Goal: Task Accomplishment & Management: Use online tool/utility

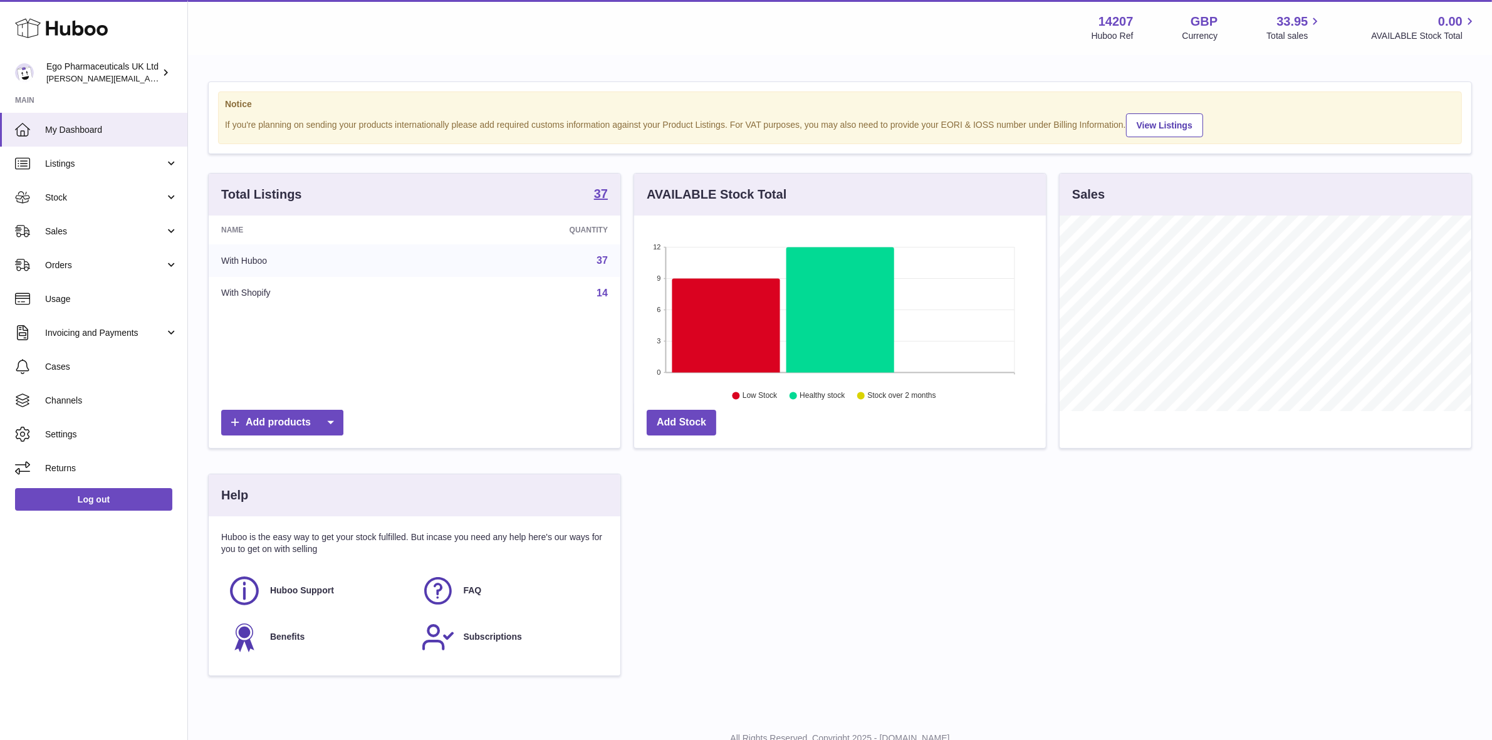
scroll to position [195, 412]
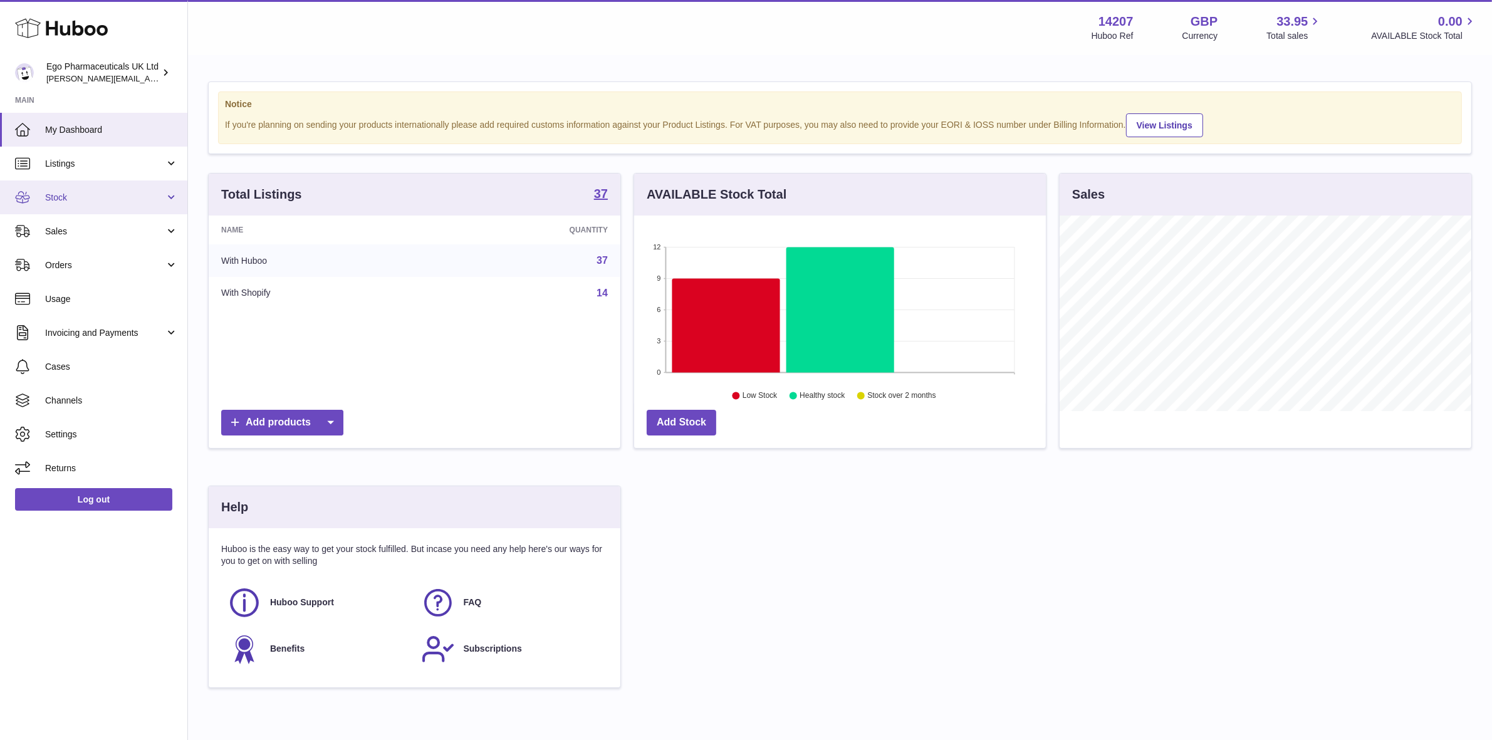
click at [55, 192] on span "Stock" at bounding box center [105, 198] width 120 height 12
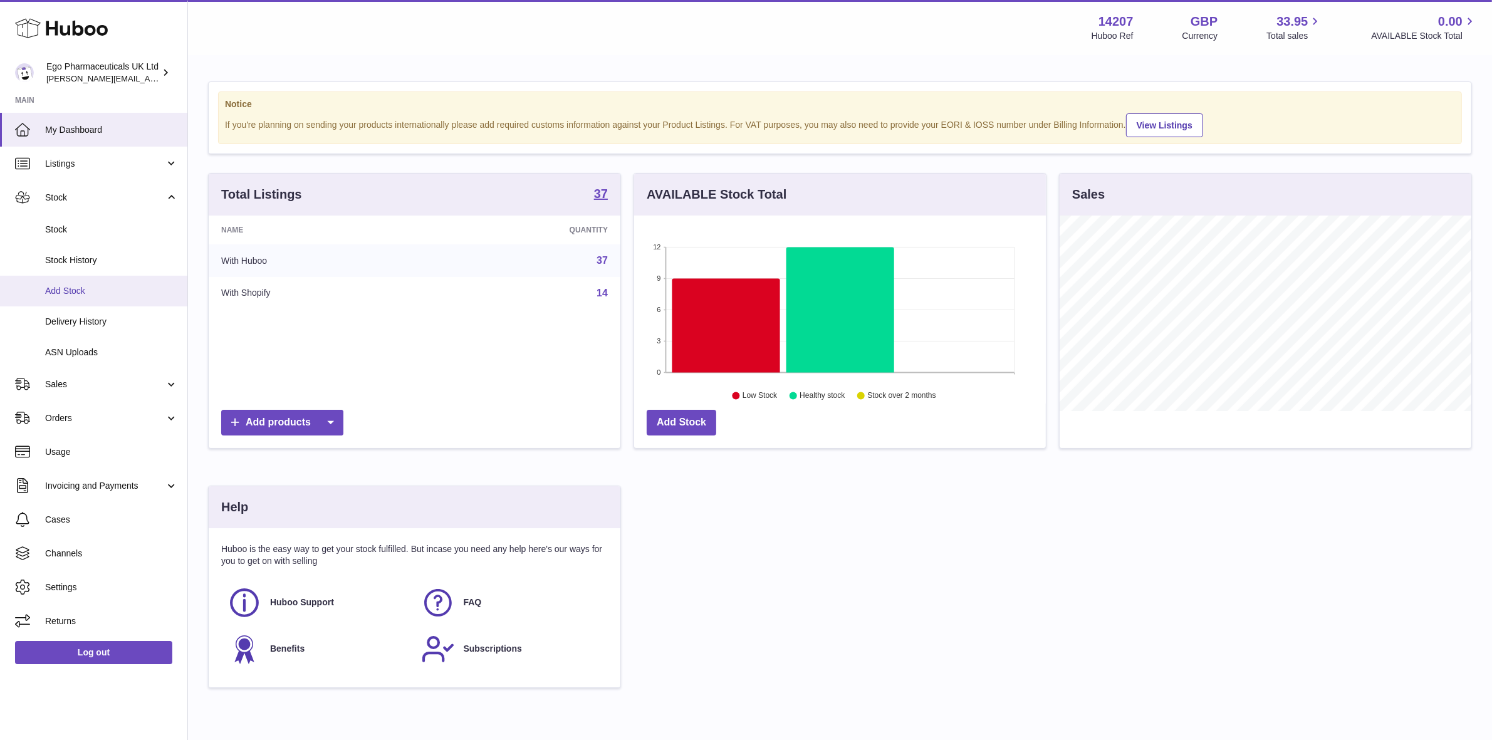
click at [70, 286] on span "Add Stock" at bounding box center [111, 291] width 133 height 12
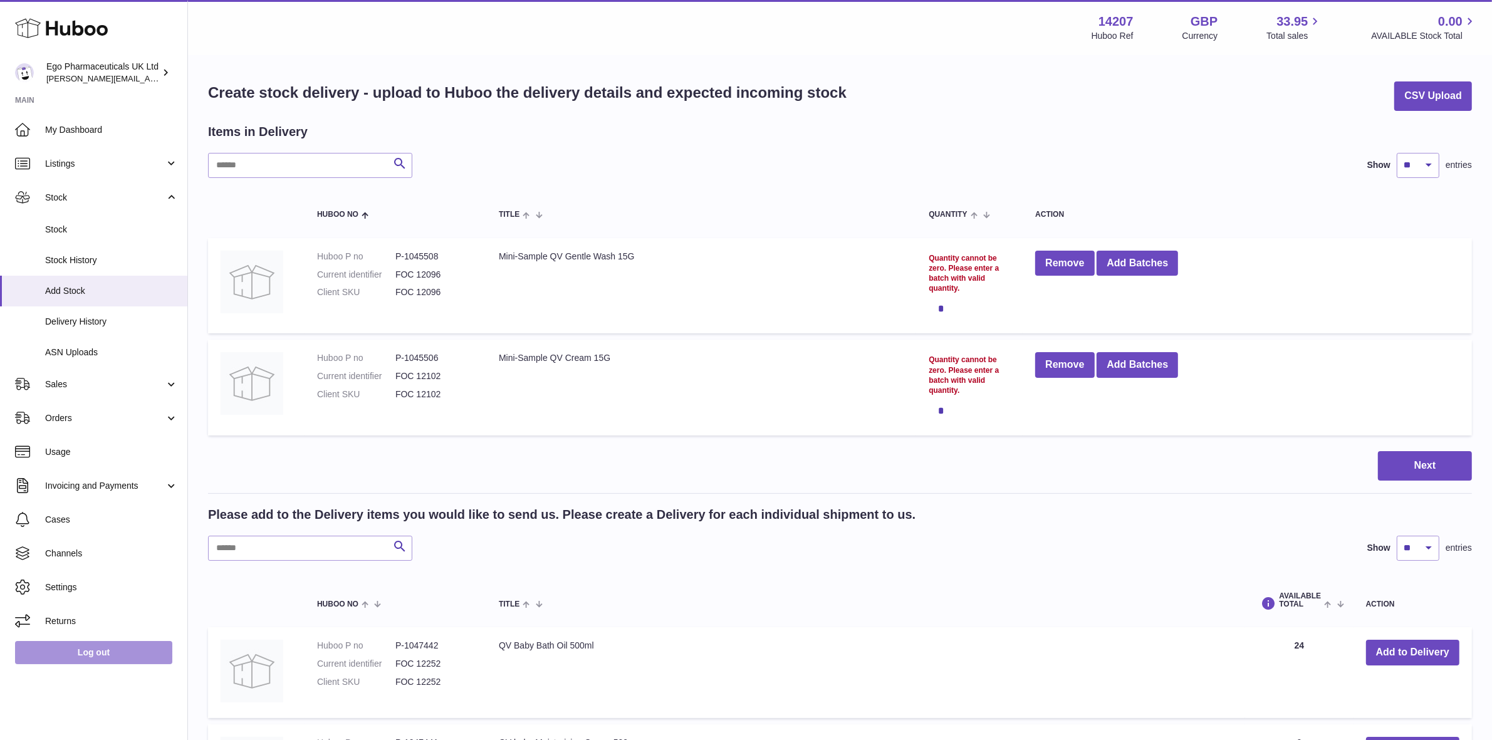
click at [63, 652] on link "Log out" at bounding box center [93, 652] width 157 height 23
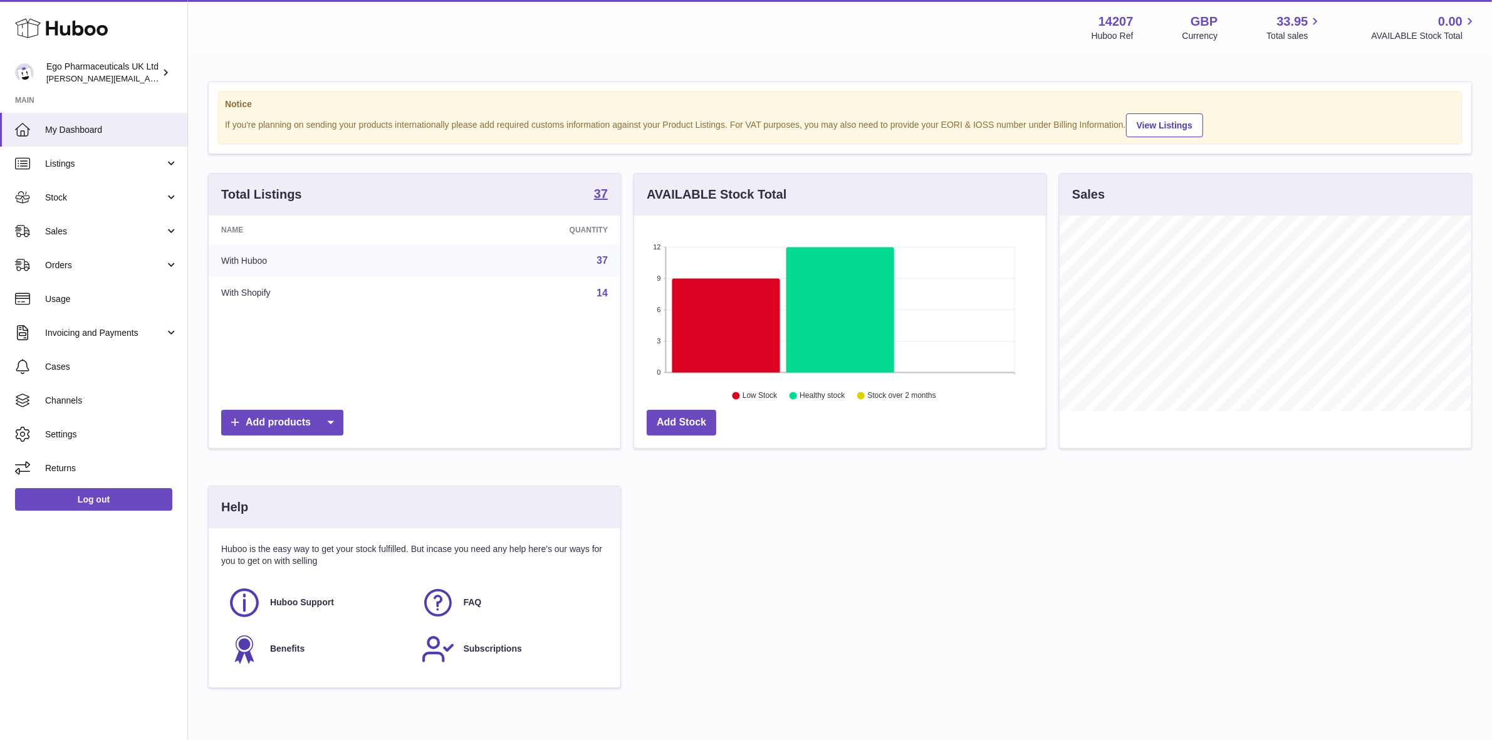
scroll to position [626501, 626285]
click at [49, 231] on span "Sales" at bounding box center [105, 232] width 120 height 12
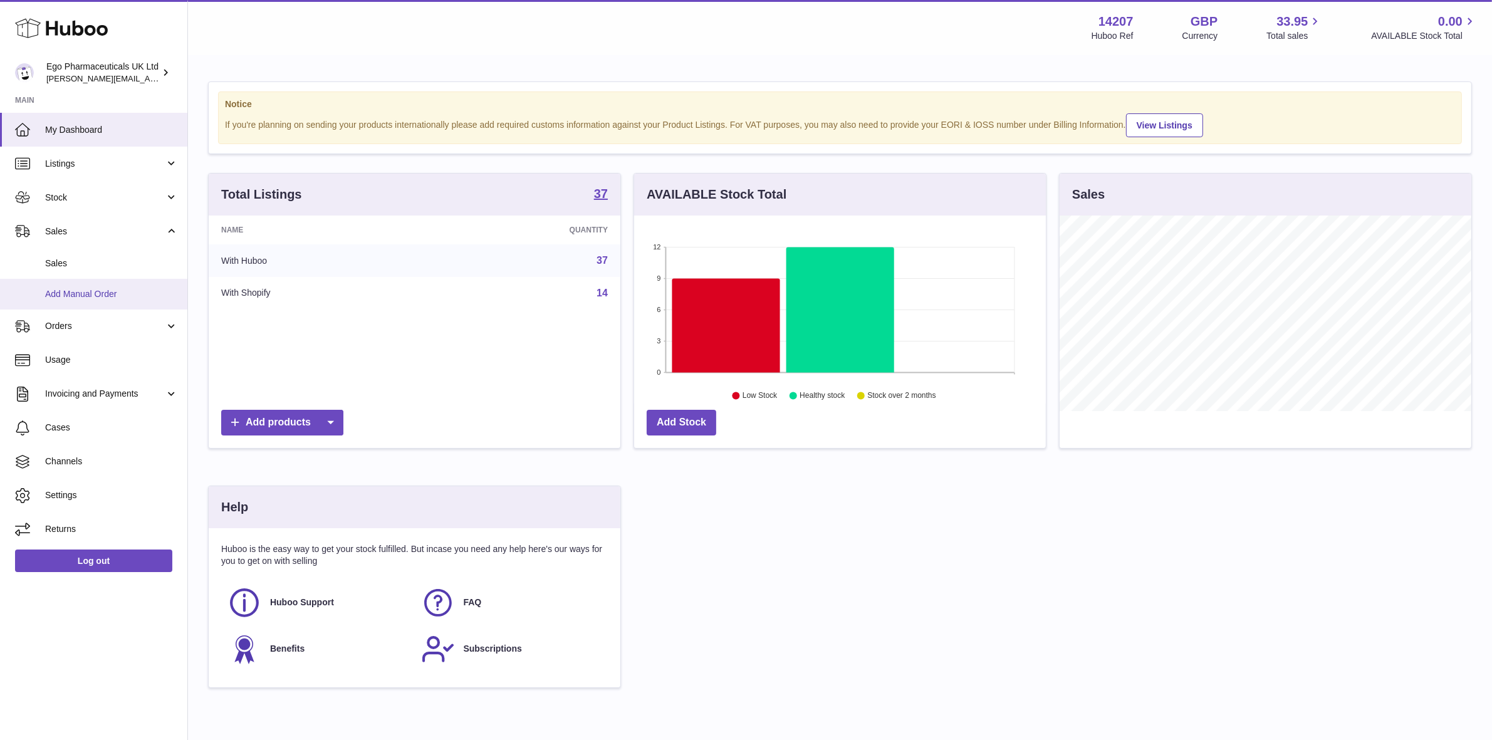
click at [63, 291] on span "Add Manual Order" at bounding box center [111, 294] width 133 height 12
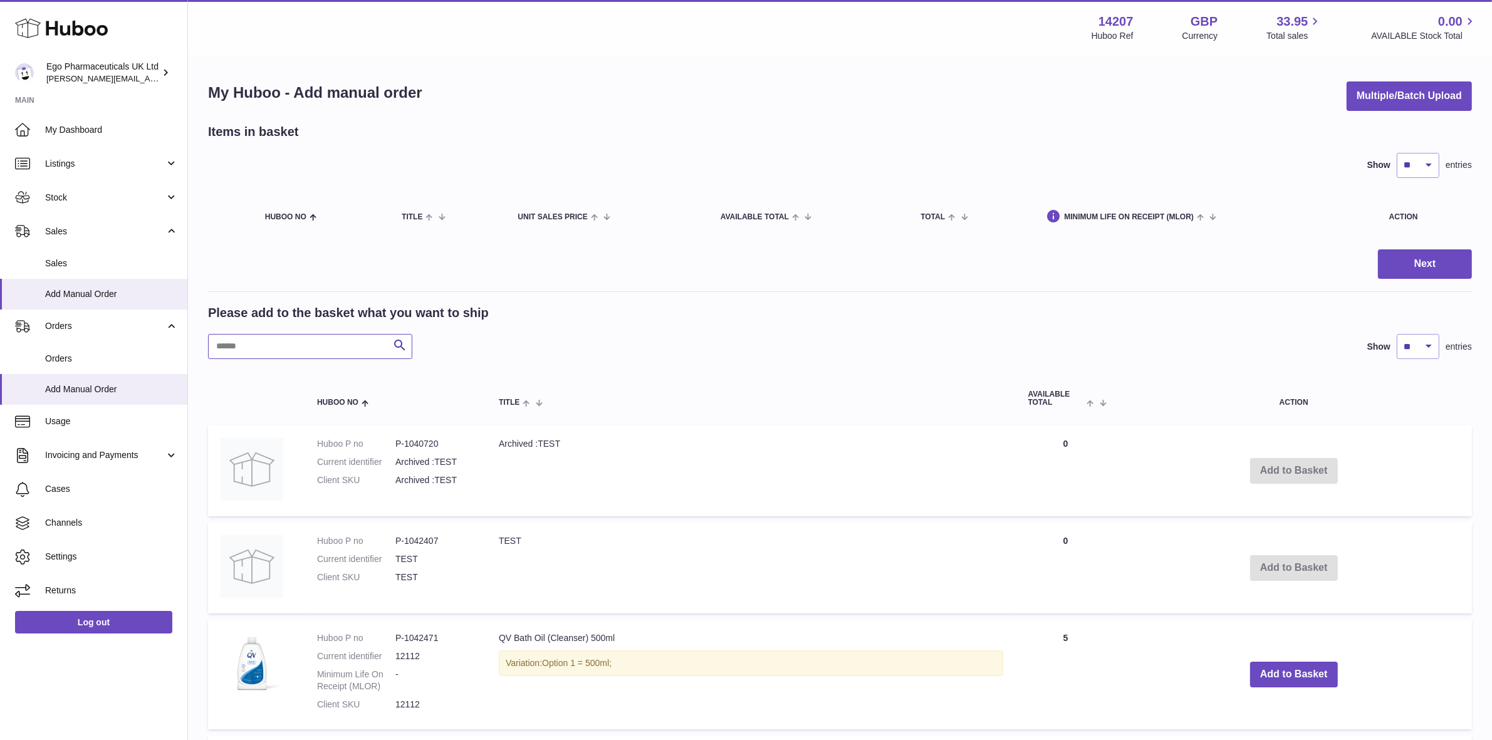
click at [287, 351] on input "text" at bounding box center [310, 346] width 204 height 25
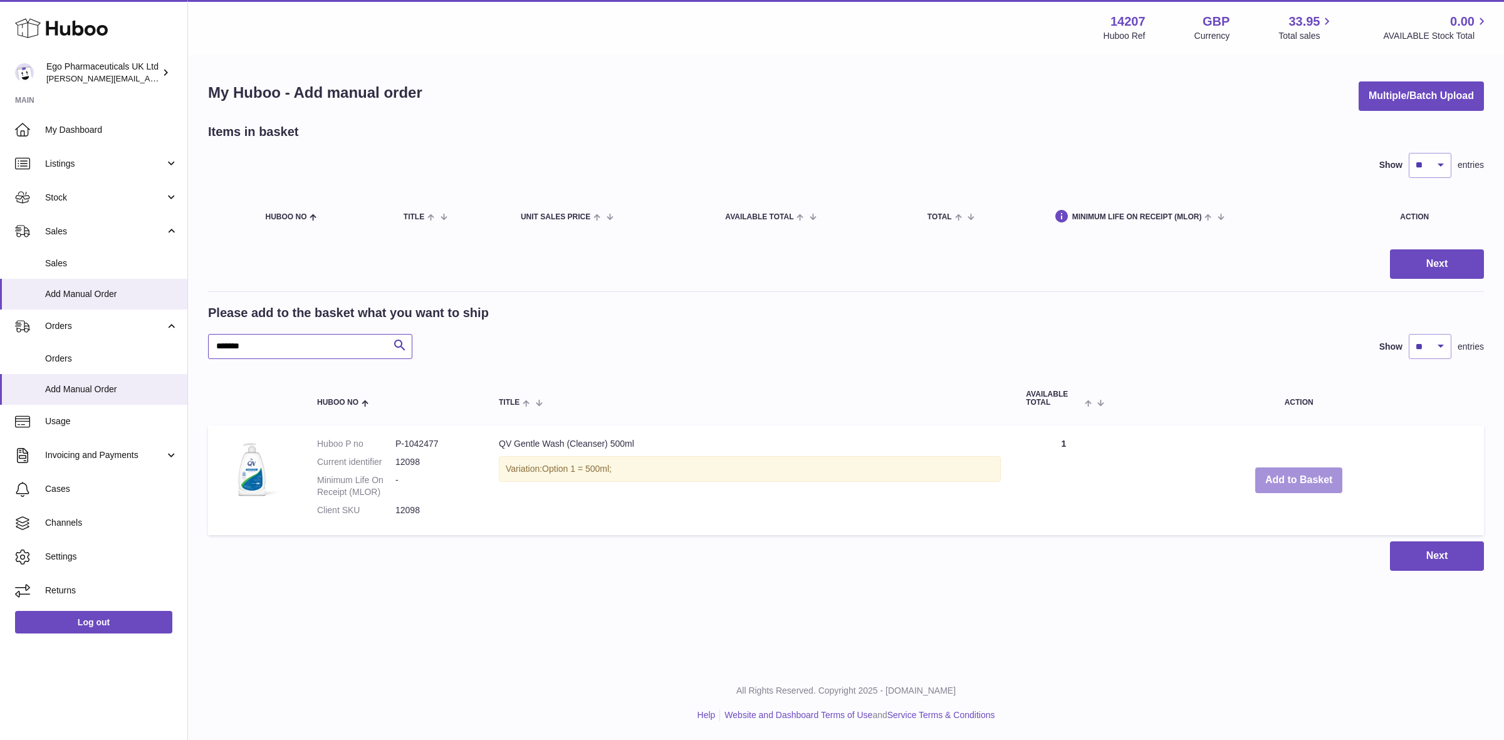
type input "*******"
click at [1307, 480] on button "Add to Basket" at bounding box center [1299, 481] width 88 height 26
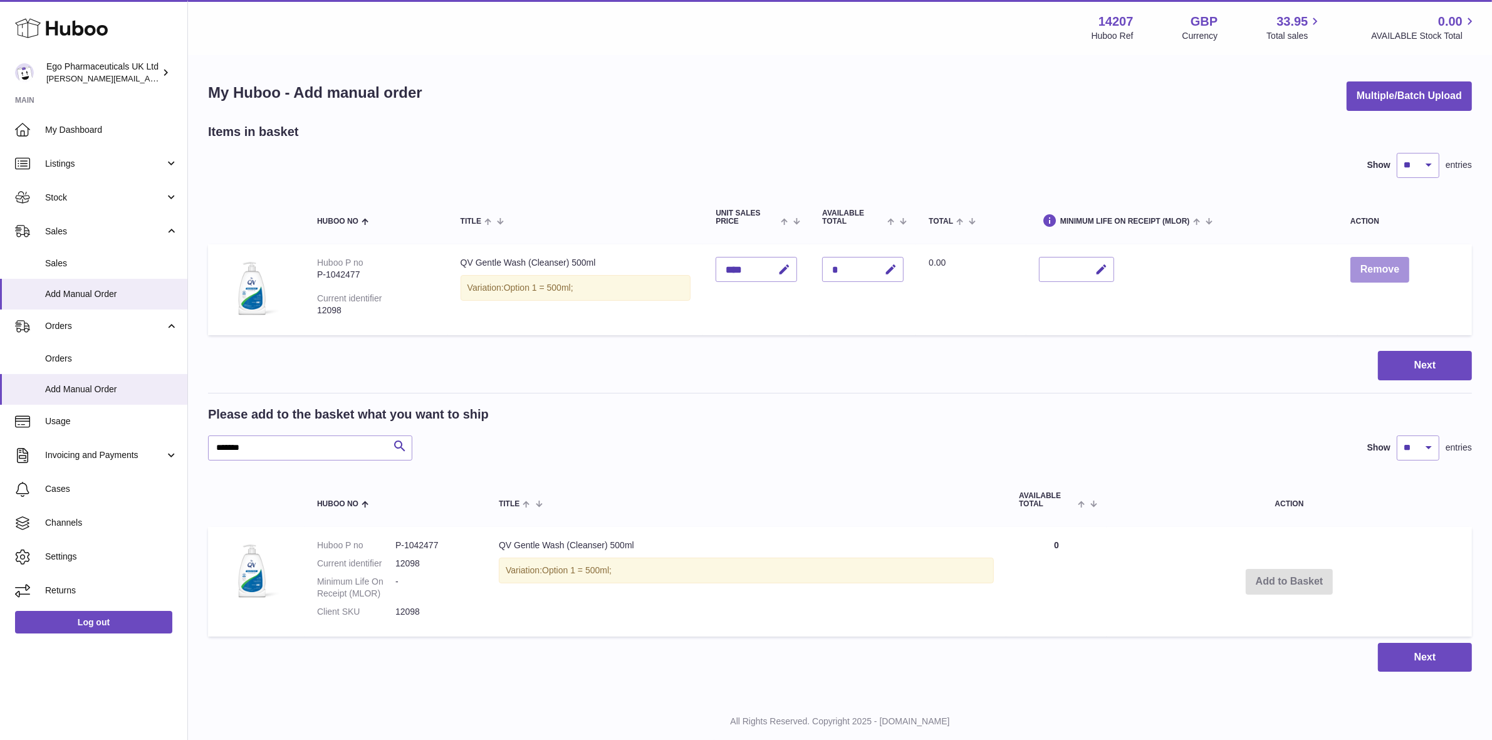
drag, startPoint x: 1391, startPoint y: 269, endPoint x: 1245, endPoint y: 277, distance: 146.2
click at [1245, 277] on tr "Huboo P no P-1042477 Current identifier 12098 QV Gentle Wash (Cleanser) 500ml V…" at bounding box center [840, 289] width 1264 height 91
click at [1403, 365] on button "Next" at bounding box center [1425, 365] width 94 height 29
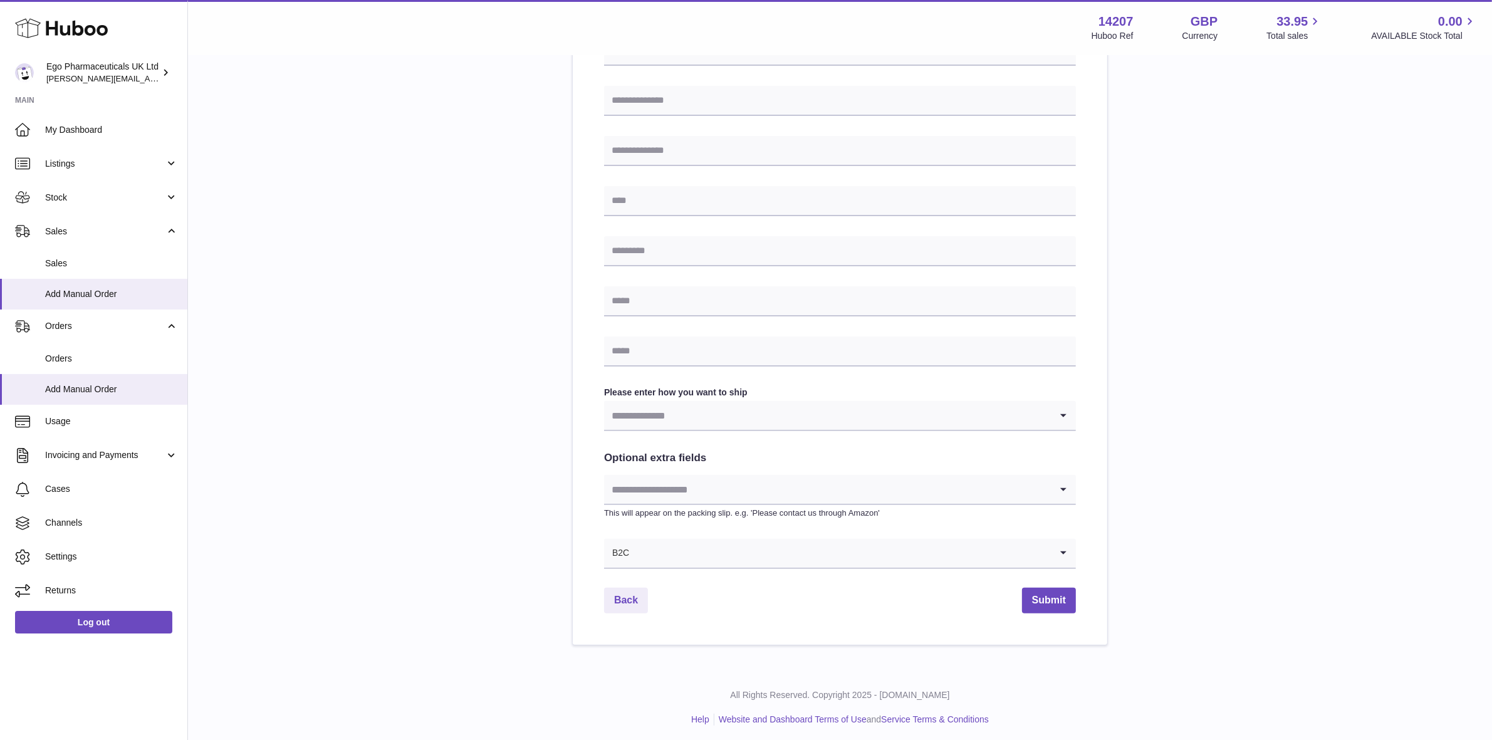
scroll to position [355, 0]
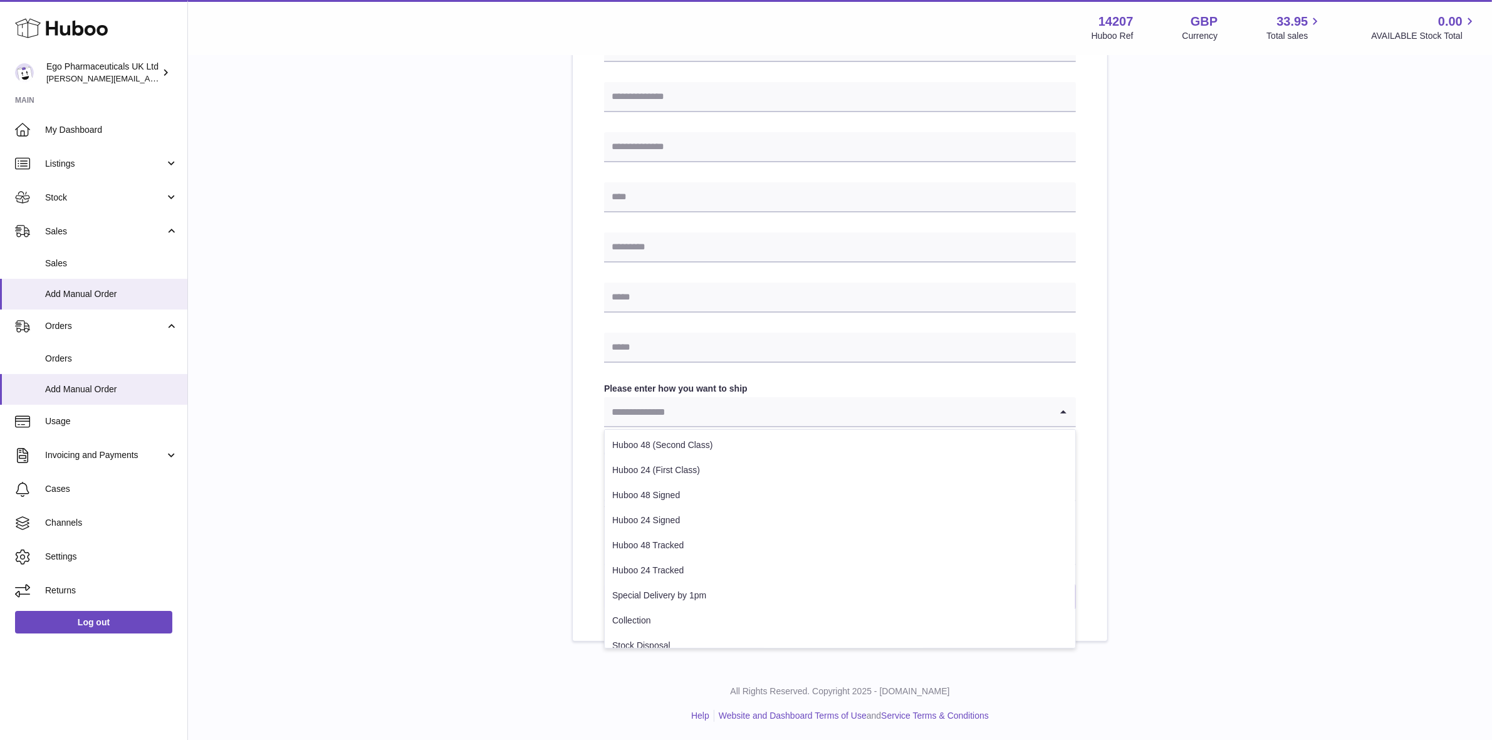
click at [819, 421] on input "Search for option" at bounding box center [827, 411] width 447 height 29
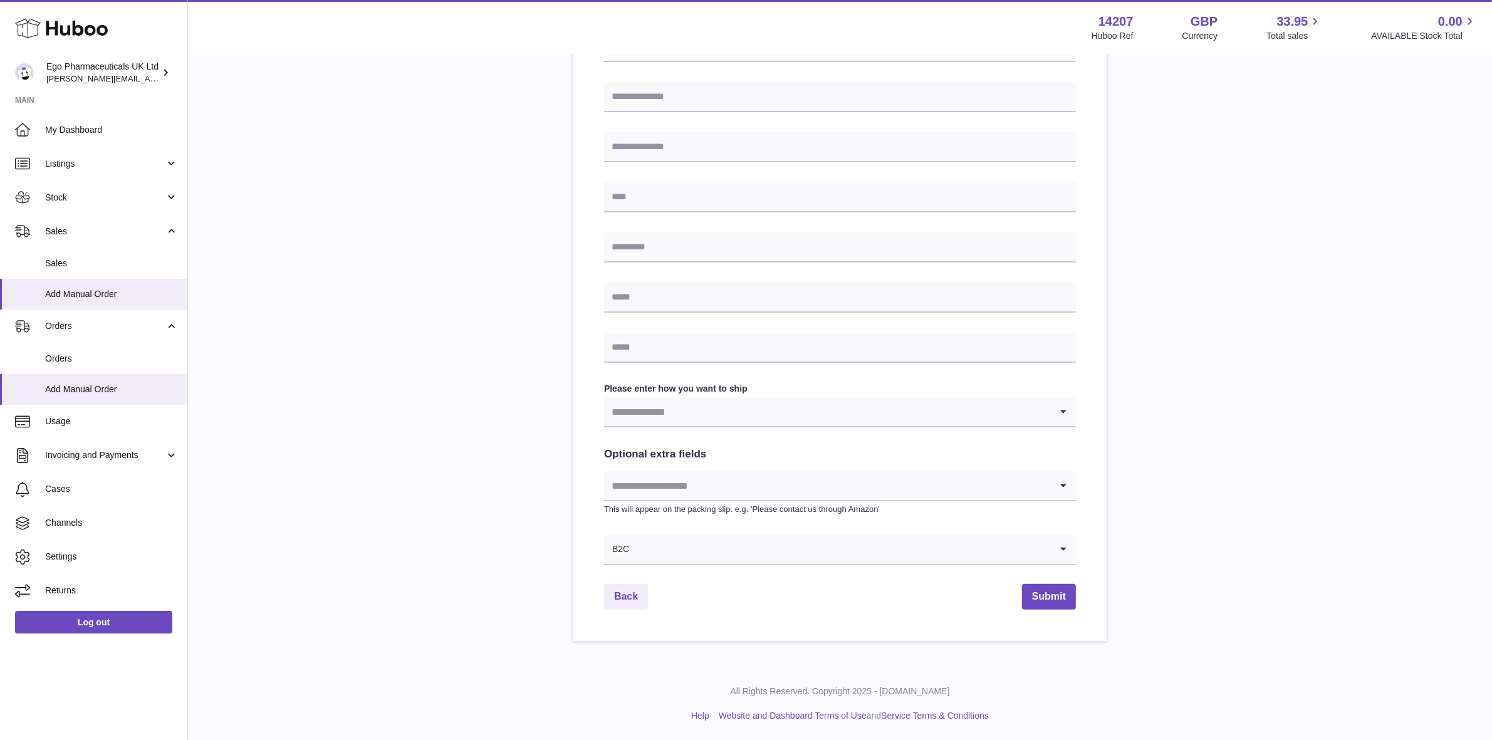
click at [1233, 454] on div "Please enter where you want to ship the items UK Europe World Find Address Plea…" at bounding box center [840, 205] width 1264 height 873
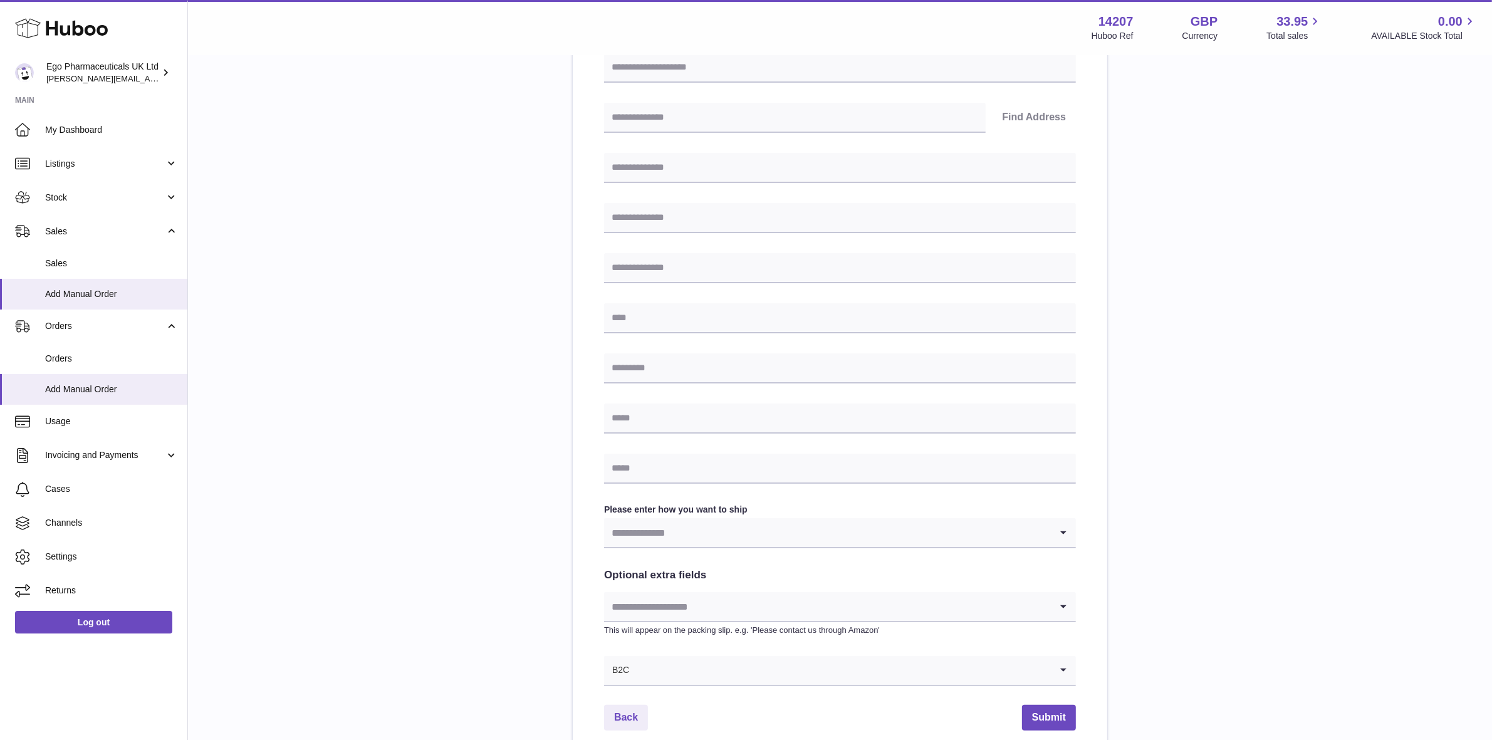
scroll to position [235, 0]
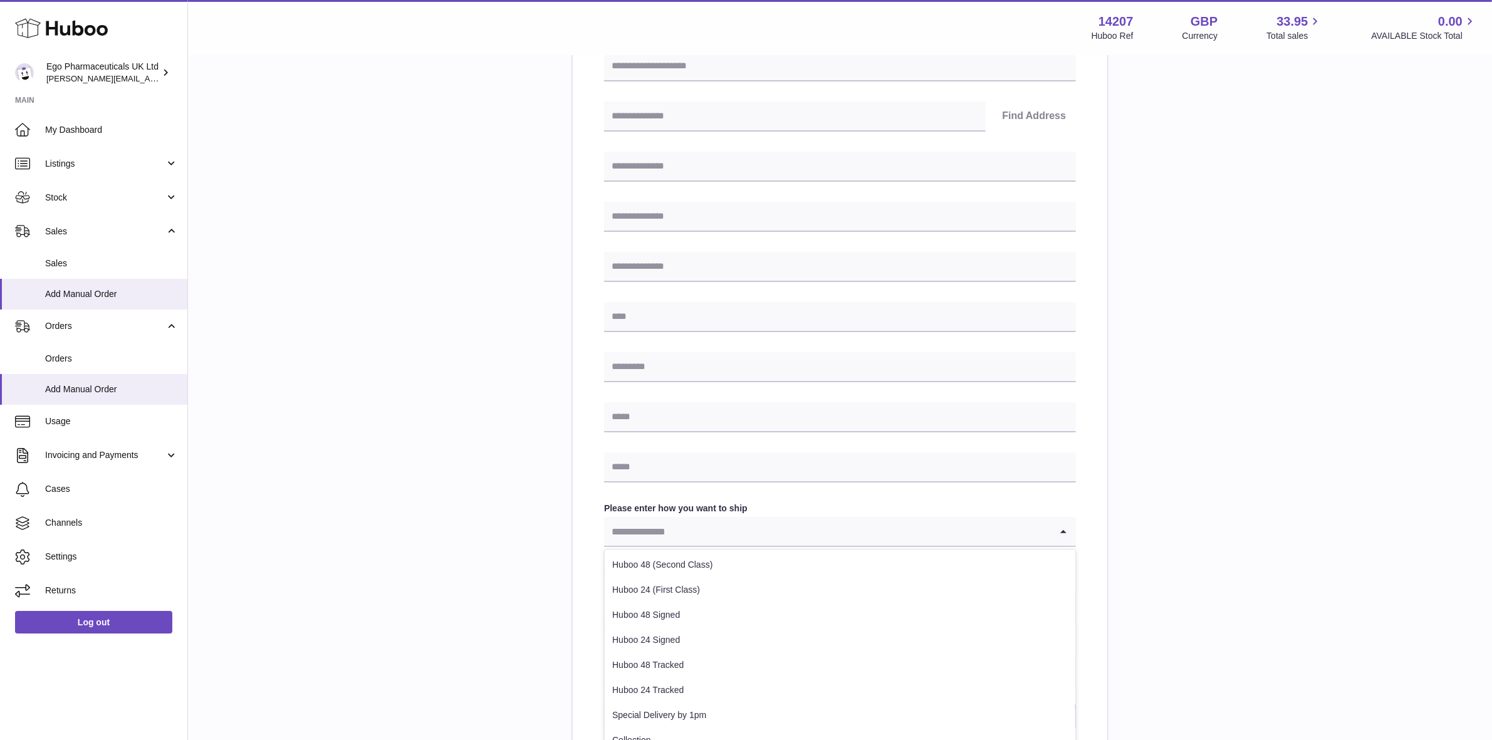
click at [763, 525] on input "Search for option" at bounding box center [827, 531] width 447 height 29
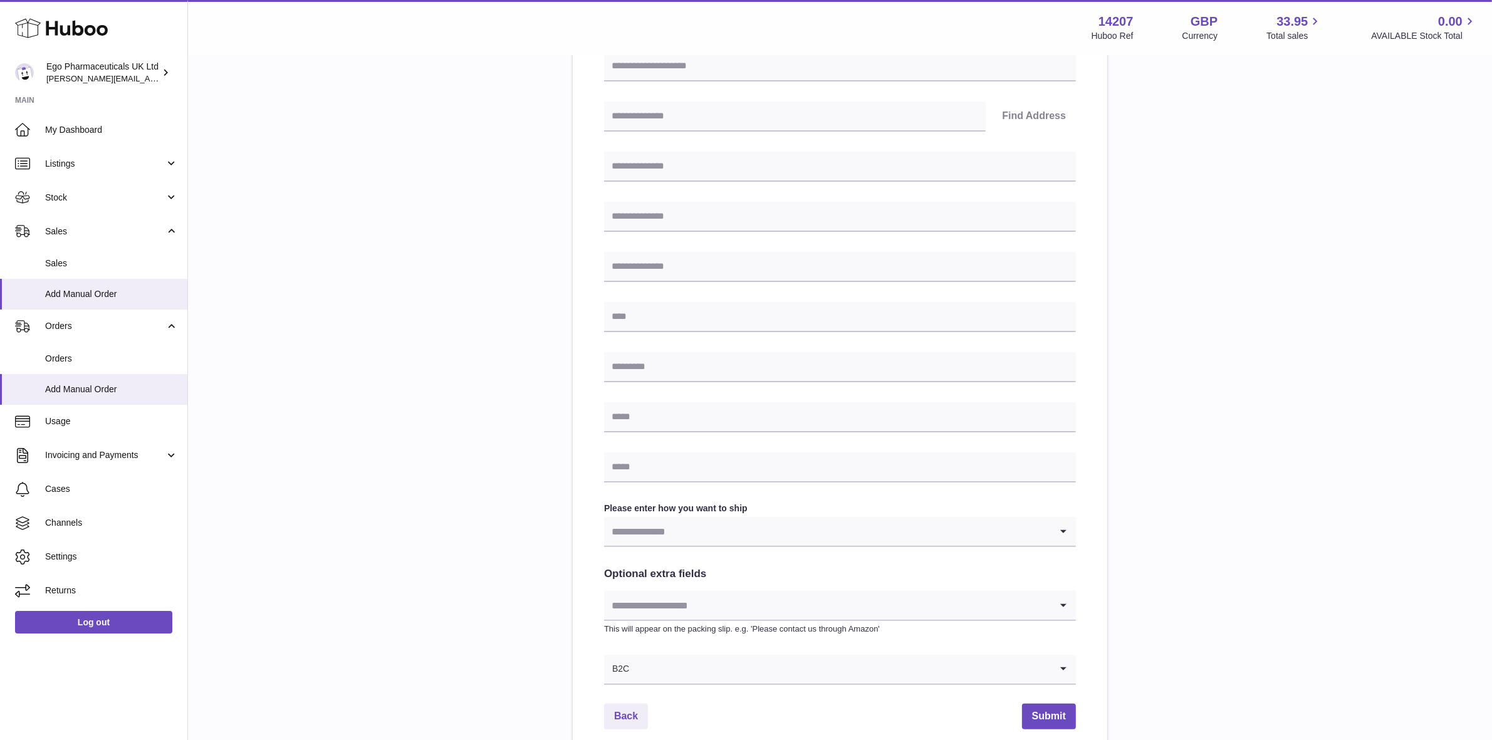
click at [798, 491] on div "Find Address Please enter how you want to ship Loading... Huboo 48 (Second Clas…" at bounding box center [840, 343] width 472 height 684
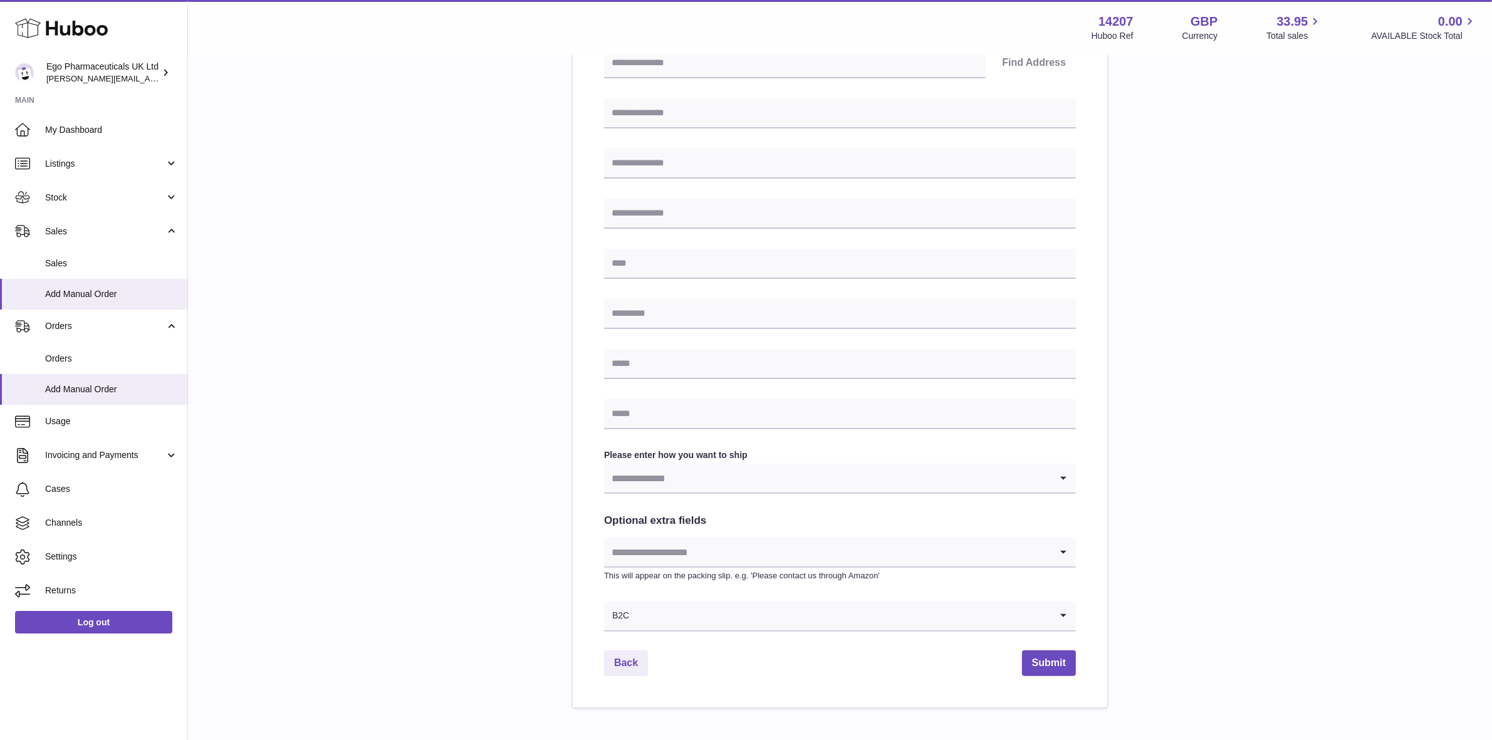
scroll to position [355, 0]
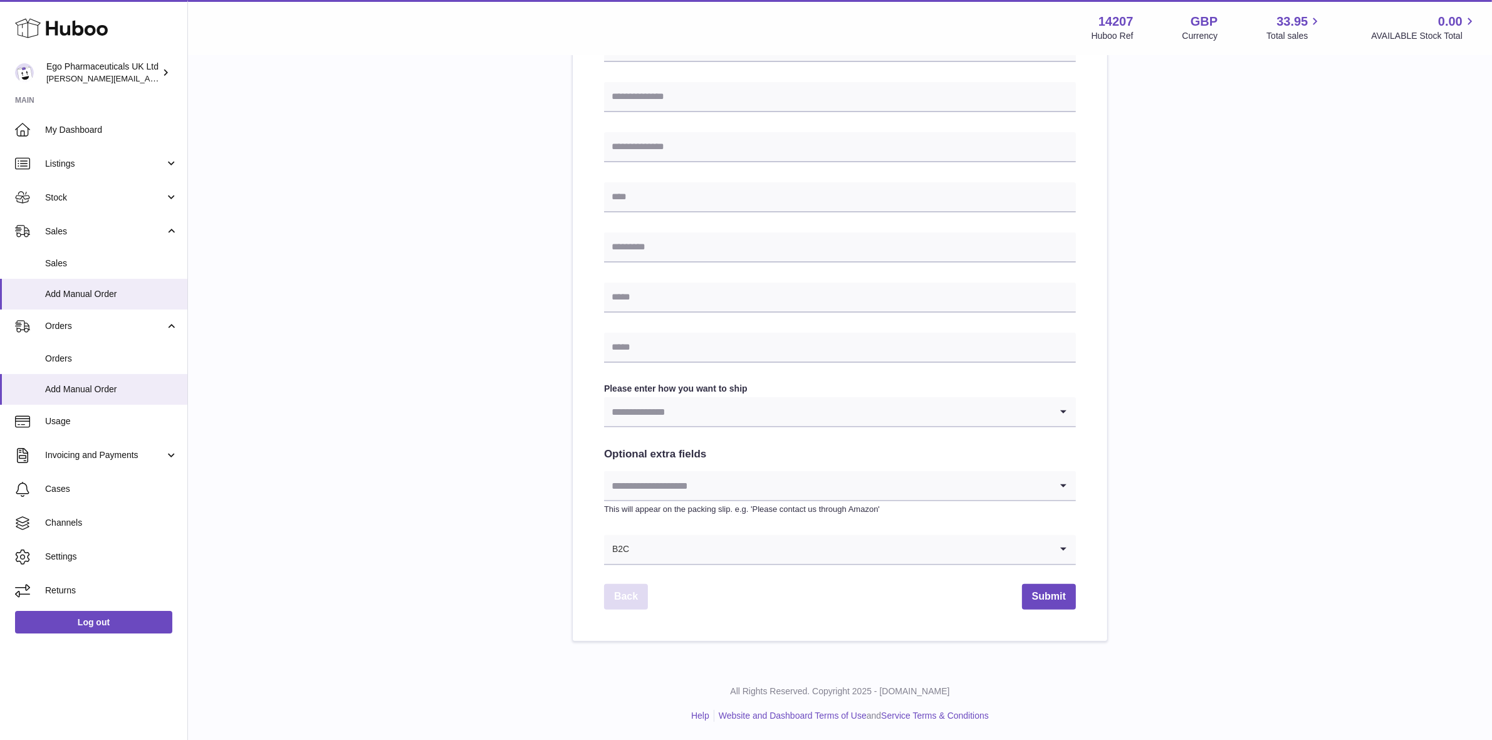
click at [624, 594] on link "Back" at bounding box center [626, 597] width 44 height 26
